Goal: Task Accomplishment & Management: Use online tool/utility

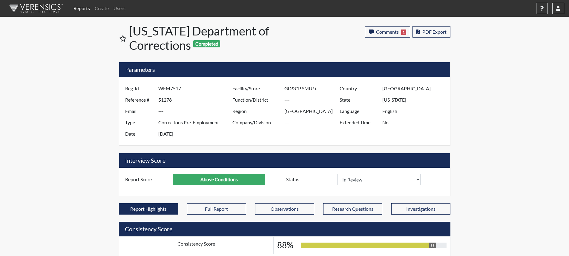
select select "reasonable-explanation-provided"
select select
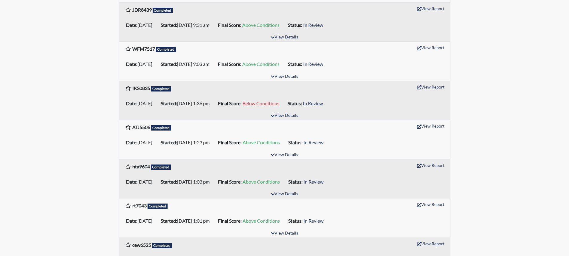
scroll to position [298, 0]
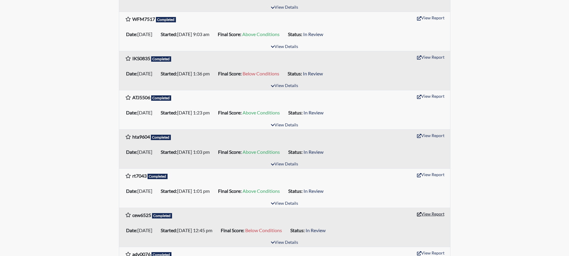
click at [436, 214] on button "View Report" at bounding box center [430, 214] width 33 height 9
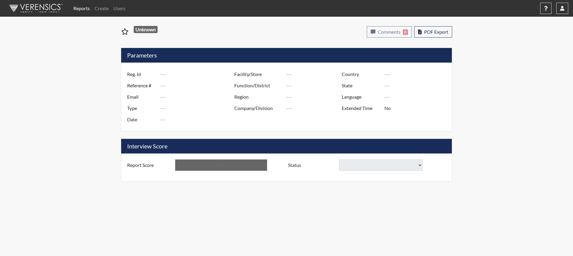
type input "cew6525"
type input "51262"
type input "---"
type input "Corrections Pre-Employment"
type input "[DATE]"
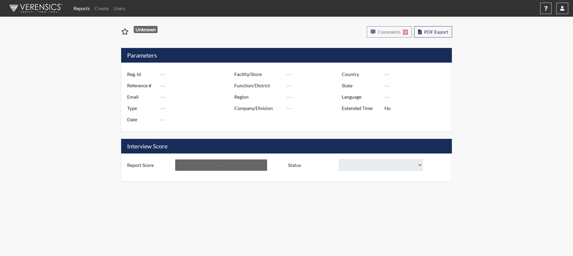
type input "[PERSON_NAME]"
type input "[GEOGRAPHIC_DATA]"
type input "[US_STATE]"
type input "English"
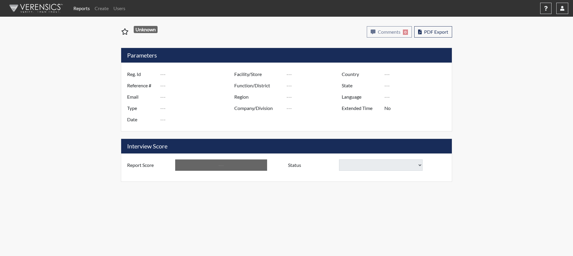
type input "Below Conditions"
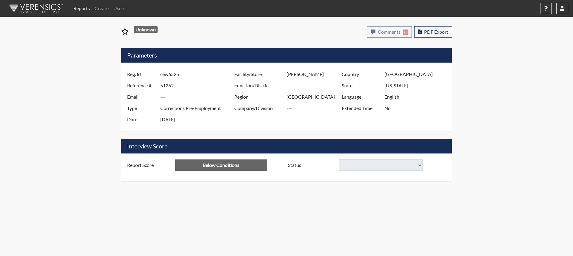
select select
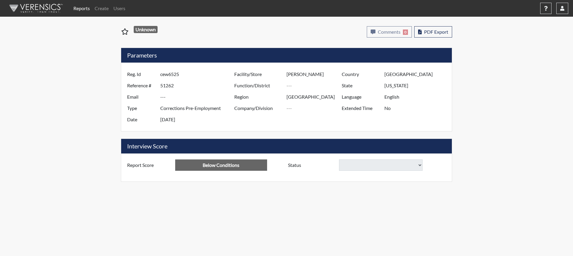
select select
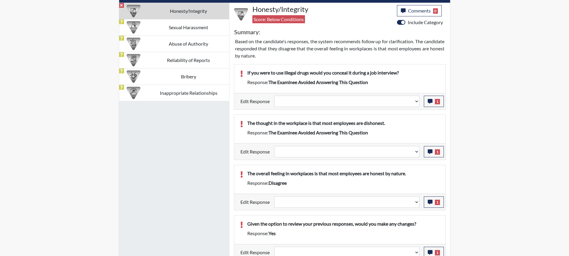
scroll to position [388, 0]
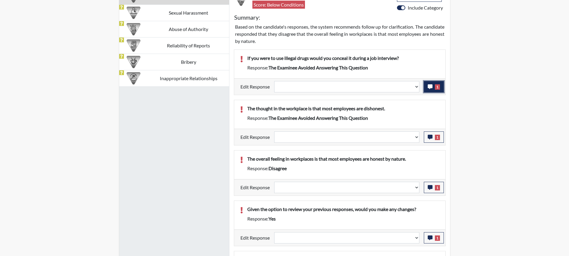
click at [431, 87] on icon "button" at bounding box center [429, 86] width 5 height 5
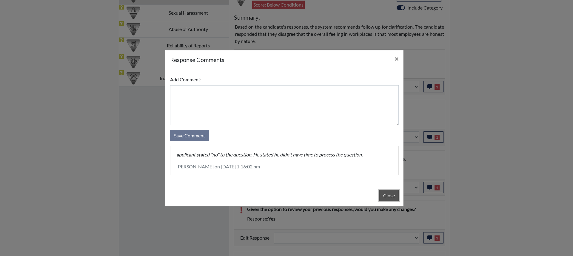
click at [388, 196] on button "Close" at bounding box center [388, 195] width 19 height 11
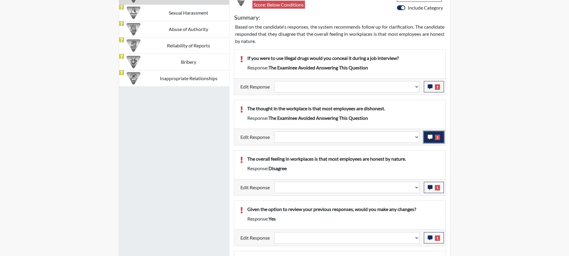
click at [428, 138] on icon "button" at bounding box center [429, 137] width 5 height 5
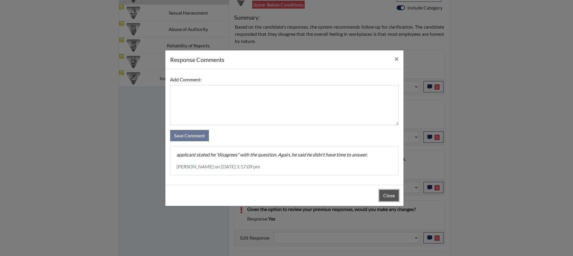
click at [387, 197] on button "Close" at bounding box center [388, 195] width 19 height 11
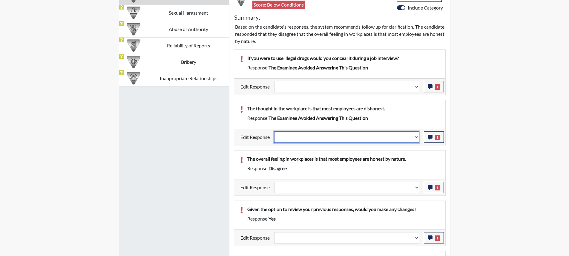
click at [416, 137] on select "Question is not relevant. Results will be updated. Reasonable explanation provi…" at bounding box center [346, 137] width 145 height 11
select select "reasonable-explanation-provided"
click at [274, 132] on select "Question is not relevant. Results will be updated. Reasonable explanation provi…" at bounding box center [346, 137] width 145 height 11
select select
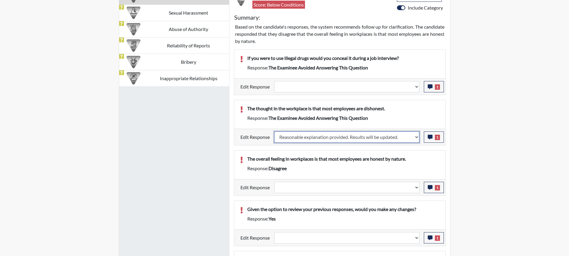
select select
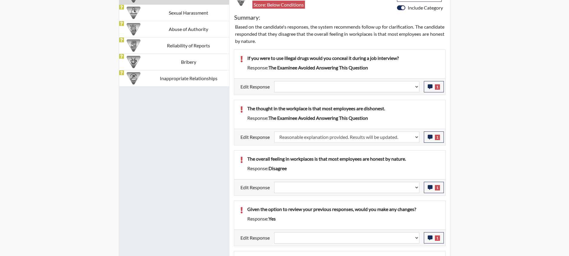
select select
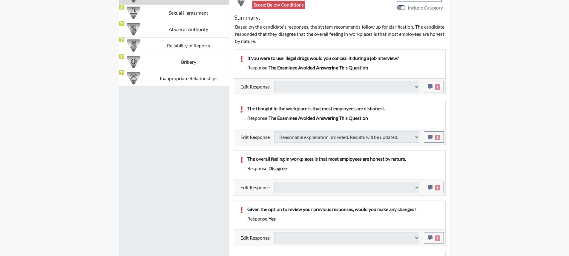
type input "Above Conditions"
select select
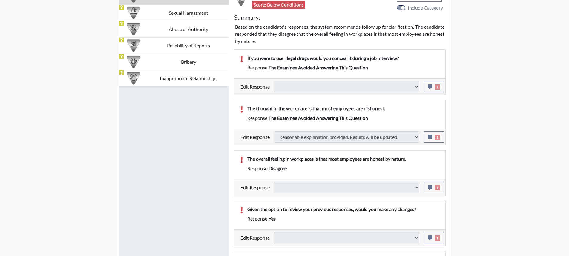
select select
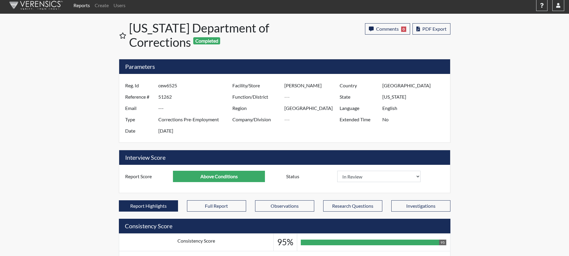
scroll to position [0, 0]
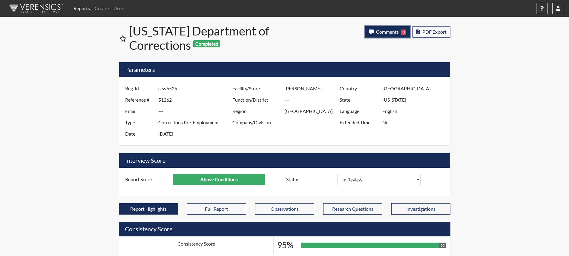
click at [377, 33] on span "Comments" at bounding box center [387, 32] width 23 height 6
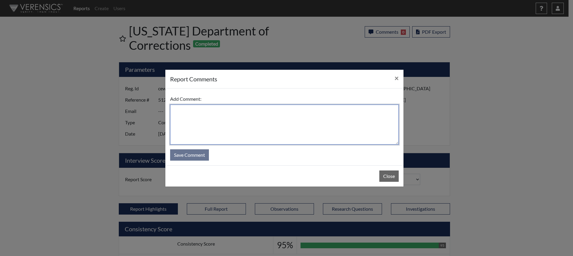
click at [302, 125] on textarea at bounding box center [284, 125] width 229 height 40
type textarea "SL 9/15/25"
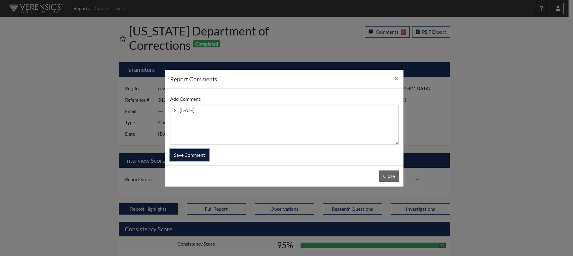
click at [185, 155] on button "Save Comment" at bounding box center [189, 155] width 39 height 11
select select
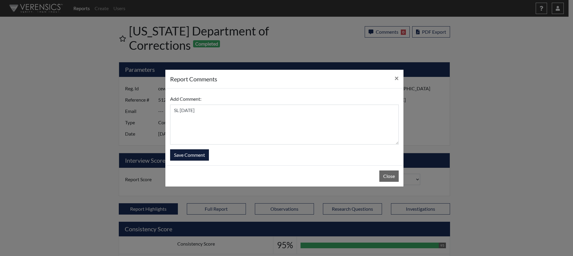
select select
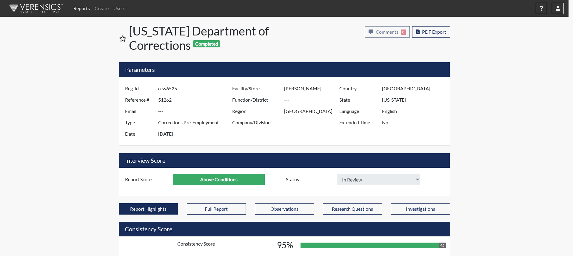
select select
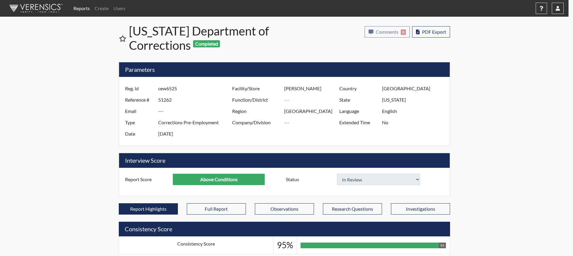
select select
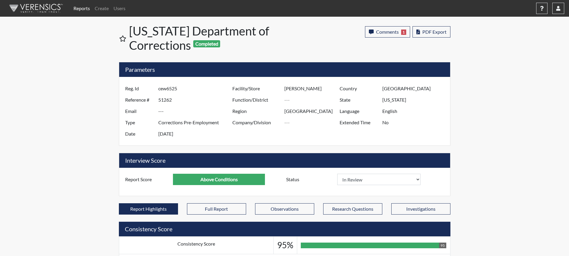
scroll to position [99, 248]
select select
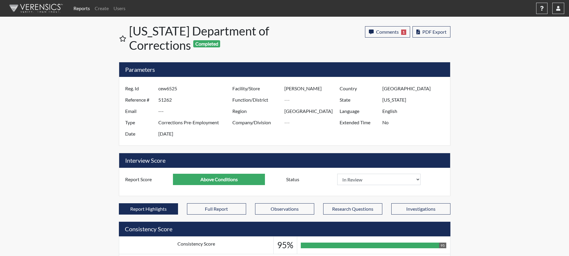
select select
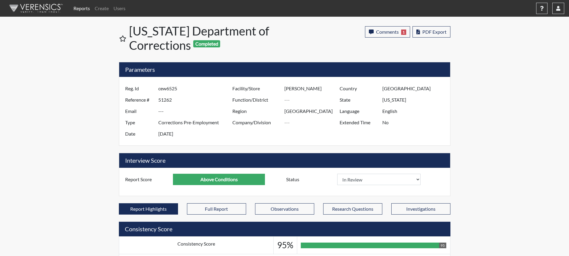
select select
